Goal: Information Seeking & Learning: Check status

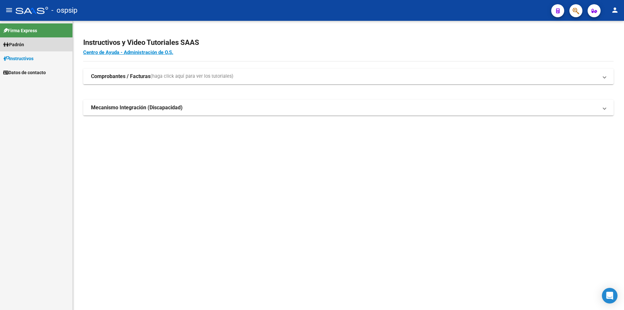
click at [22, 44] on span "Padrón" at bounding box center [13, 44] width 21 height 7
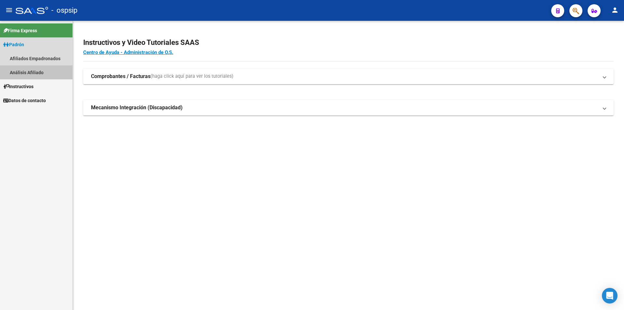
click at [24, 71] on link "Análisis Afiliado" at bounding box center [36, 72] width 72 height 14
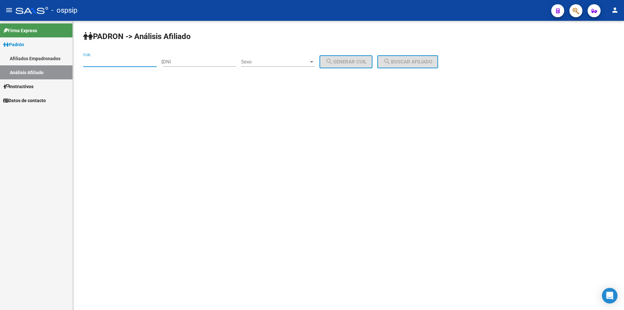
click at [120, 62] on input "CUIL" at bounding box center [119, 62] width 73 height 6
paste input "20-43930598-4"
type input "20-43930598-4"
click at [427, 60] on span "search Buscar afiliado" at bounding box center [407, 62] width 49 height 6
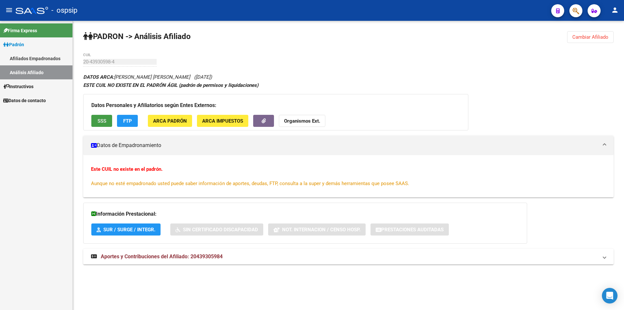
click at [104, 122] on span "SSS" at bounding box center [101, 121] width 9 height 6
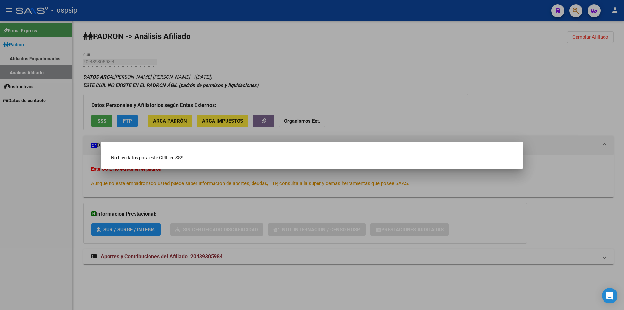
click at [338, 66] on div at bounding box center [312, 155] width 624 height 310
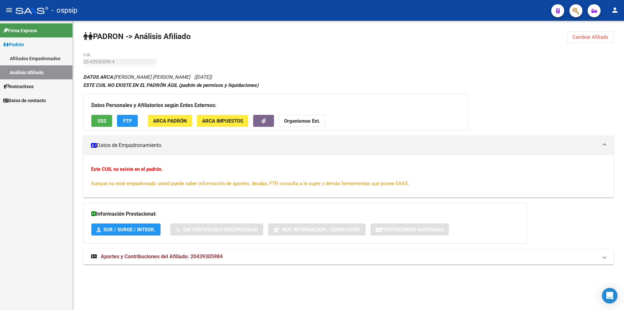
click at [33, 58] on link "Afiliados Empadronados" at bounding box center [36, 58] width 72 height 14
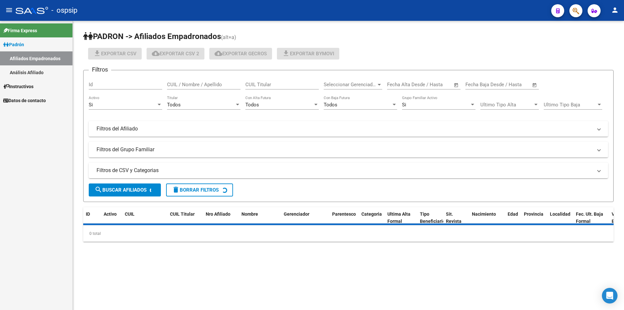
click at [34, 68] on link "Análisis Afiliado" at bounding box center [36, 72] width 72 height 14
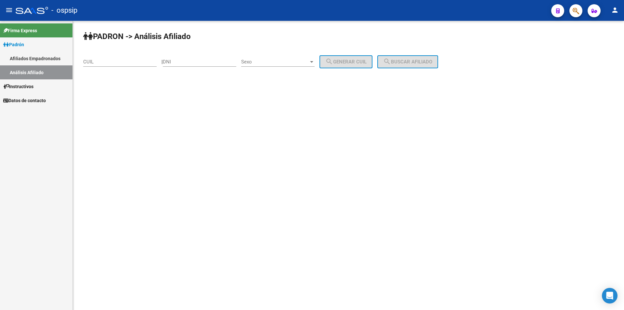
click at [95, 58] on div "CUIL" at bounding box center [119, 60] width 73 height 14
click at [95, 60] on input "CUIL" at bounding box center [119, 62] width 73 height 6
paste input "27-39164642-8"
type input "27-39164642-8"
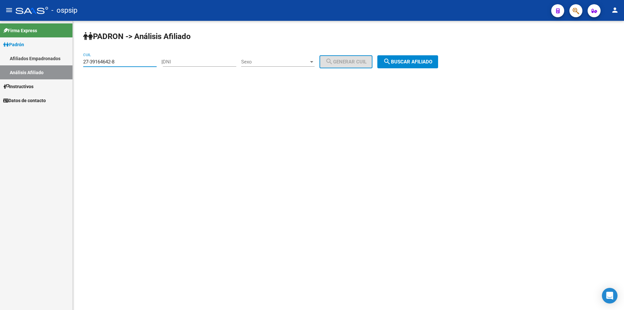
click at [399, 65] on button "search Buscar afiliado" at bounding box center [407, 61] width 61 height 13
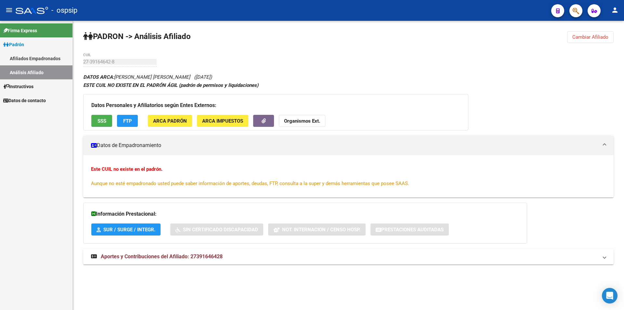
click at [103, 121] on span "SSS" at bounding box center [101, 121] width 9 height 6
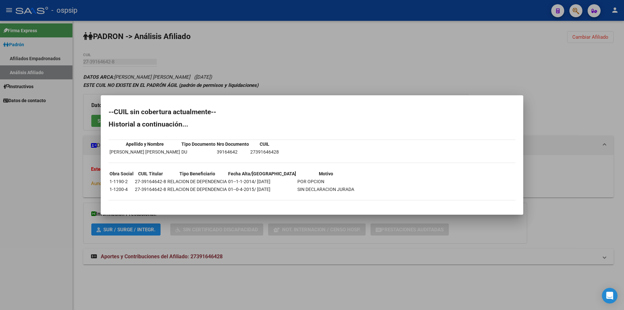
click at [111, 60] on div at bounding box center [312, 155] width 624 height 310
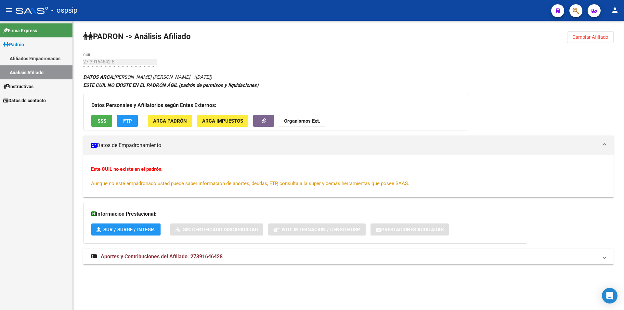
click at [100, 119] on span "SSS" at bounding box center [101, 121] width 9 height 6
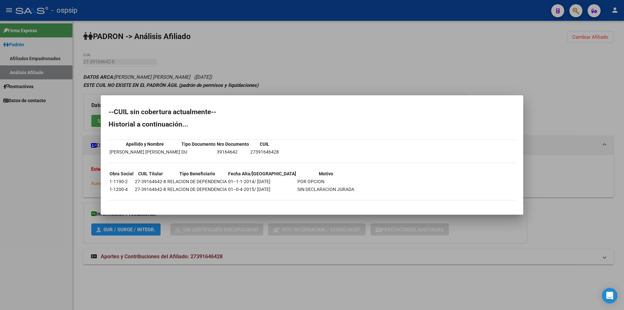
drag, startPoint x: 150, startPoint y: 81, endPoint x: 145, endPoint y: 82, distance: 5.9
click at [150, 81] on div at bounding box center [312, 155] width 624 height 310
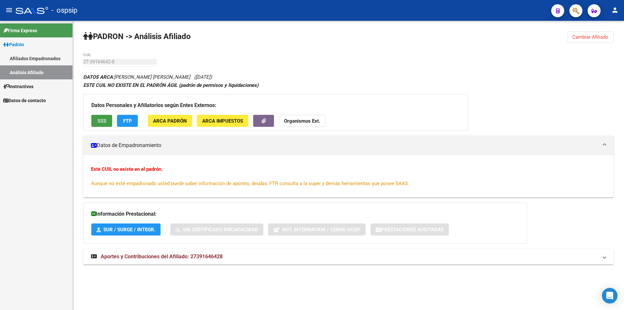
click at [106, 121] on span "SSS" at bounding box center [101, 121] width 9 height 6
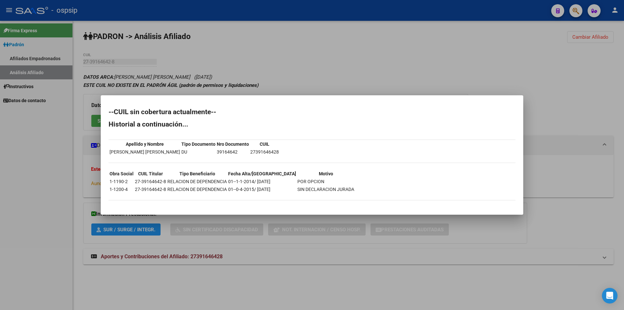
click at [206, 80] on div at bounding box center [312, 155] width 624 height 310
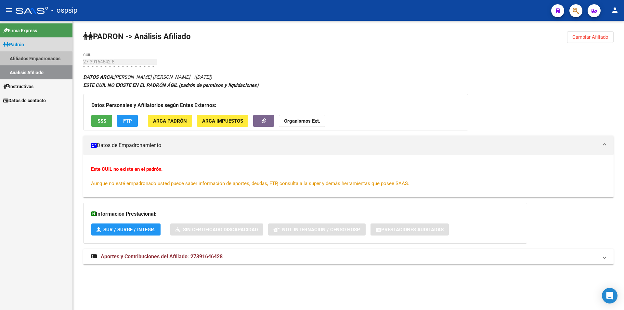
click at [14, 59] on link "Afiliados Empadronados" at bounding box center [36, 58] width 72 height 14
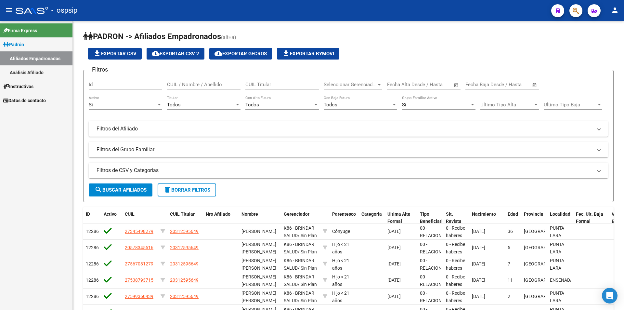
click at [16, 73] on link "Análisis Afiliado" at bounding box center [36, 72] width 72 height 14
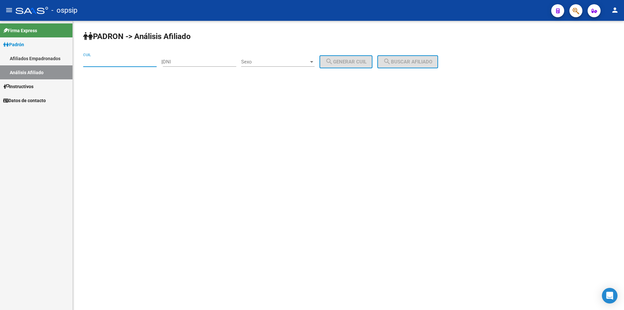
click at [101, 62] on input "CUIL" at bounding box center [119, 62] width 73 height 6
paste input "27-40941724-3"
type input "27-40941724-3"
click at [401, 64] on span "search Buscar afiliado" at bounding box center [407, 62] width 49 height 6
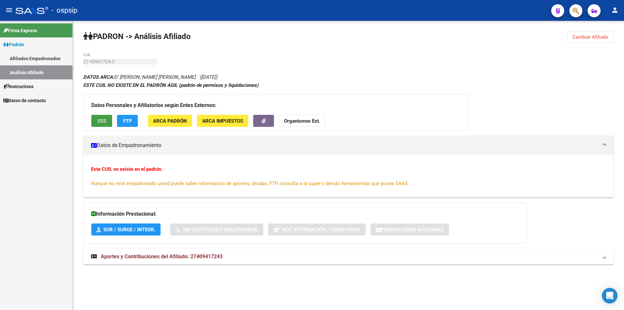
click at [103, 121] on span "SSS" at bounding box center [101, 121] width 9 height 6
